Goal: Task Accomplishment & Management: Manage account settings

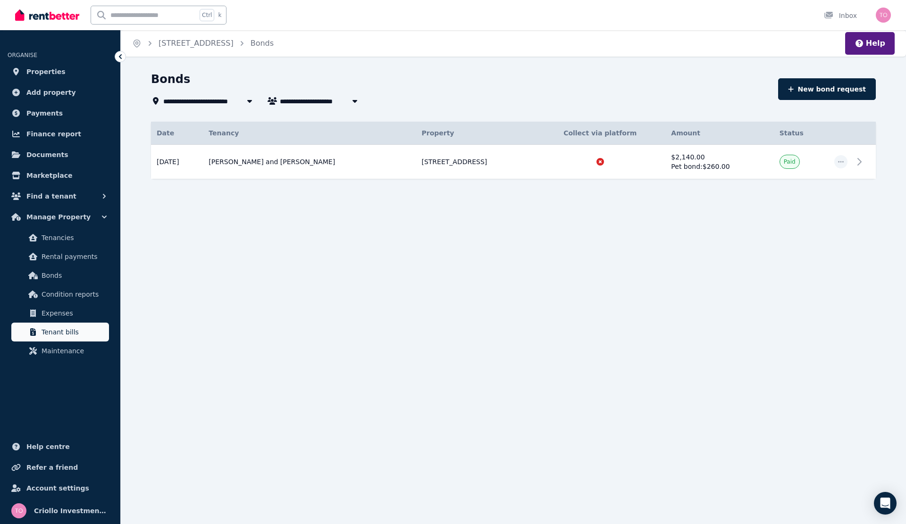
click at [59, 329] on span "Tenant bills" at bounding box center [74, 332] width 64 height 11
